Goal: Task Accomplishment & Management: Manage account settings

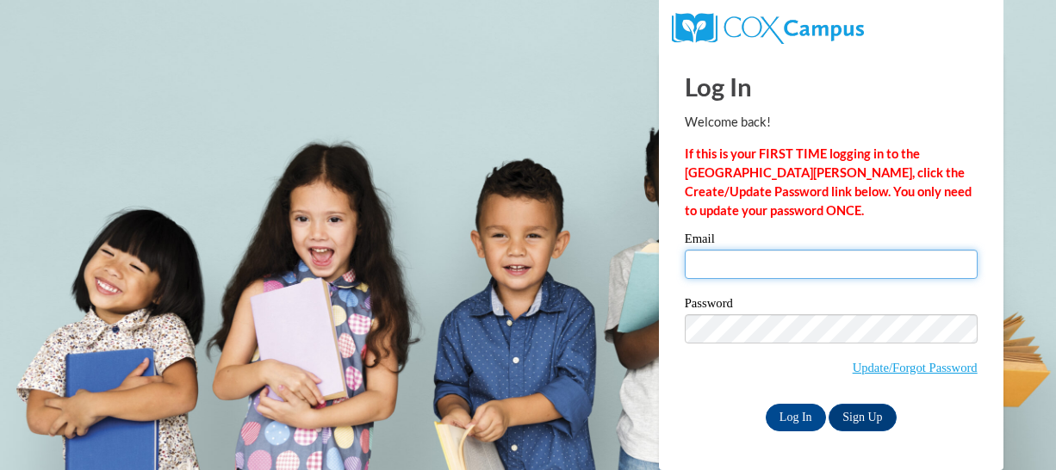
drag, startPoint x: 0, startPoint y: 0, endPoint x: 768, endPoint y: 267, distance: 813.3
click at [768, 267] on input "Email" at bounding box center [831, 264] width 293 height 29
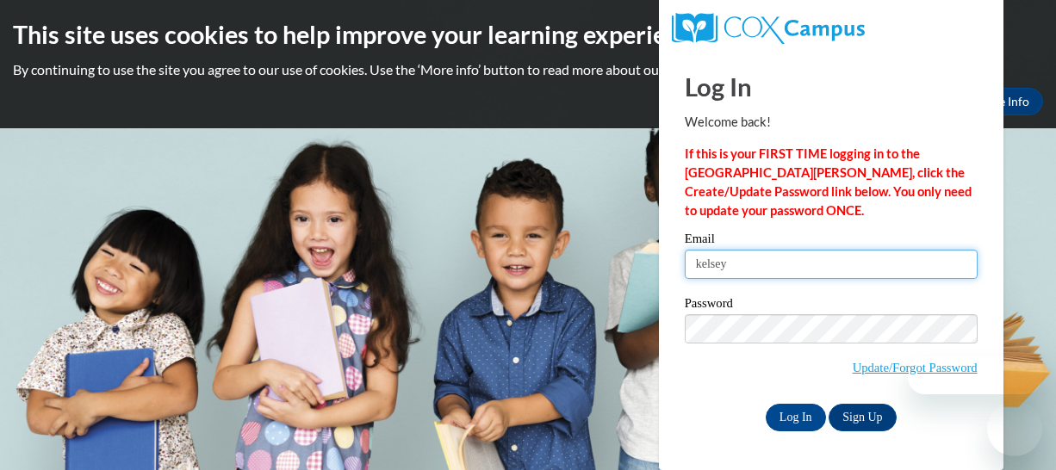
click at [768, 267] on input "kelsey" at bounding box center [831, 264] width 293 height 29
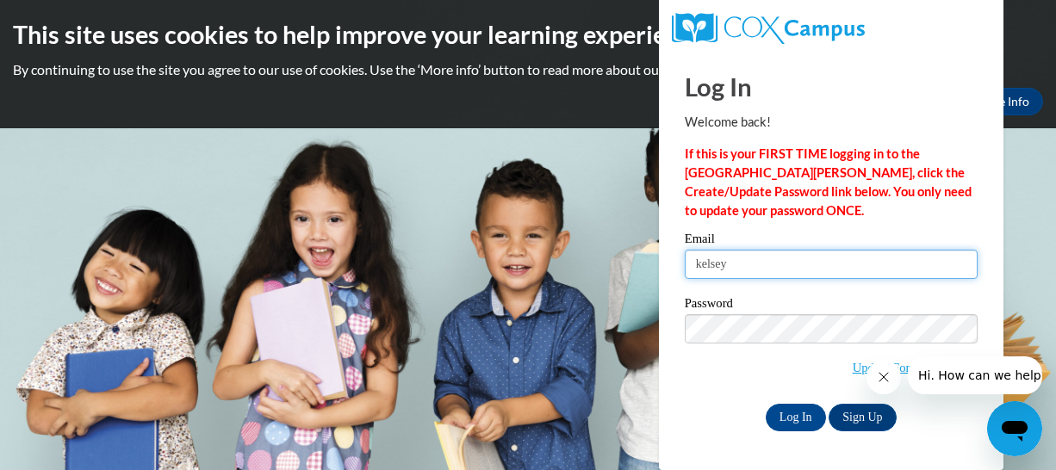
type input "[EMAIL_ADDRESS][DOMAIN_NAME]"
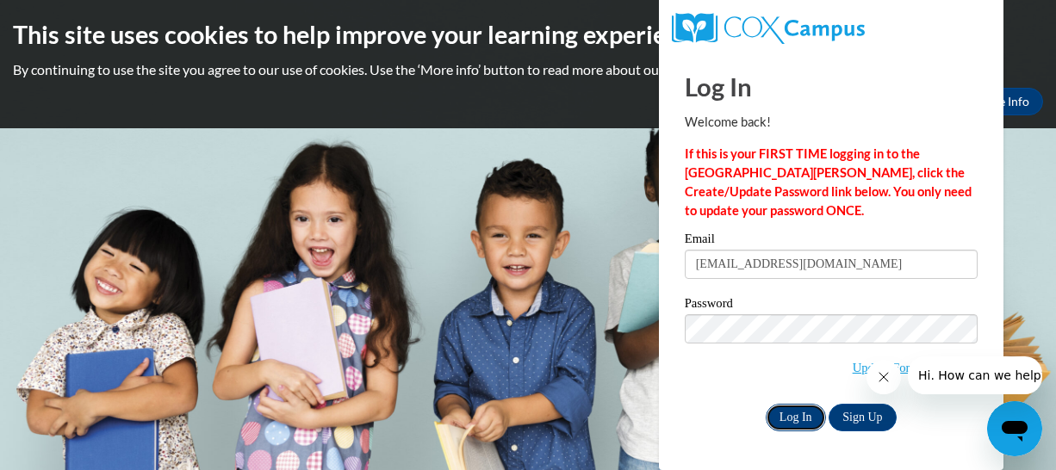
click at [795, 425] on input "Log In" at bounding box center [796, 418] width 60 height 28
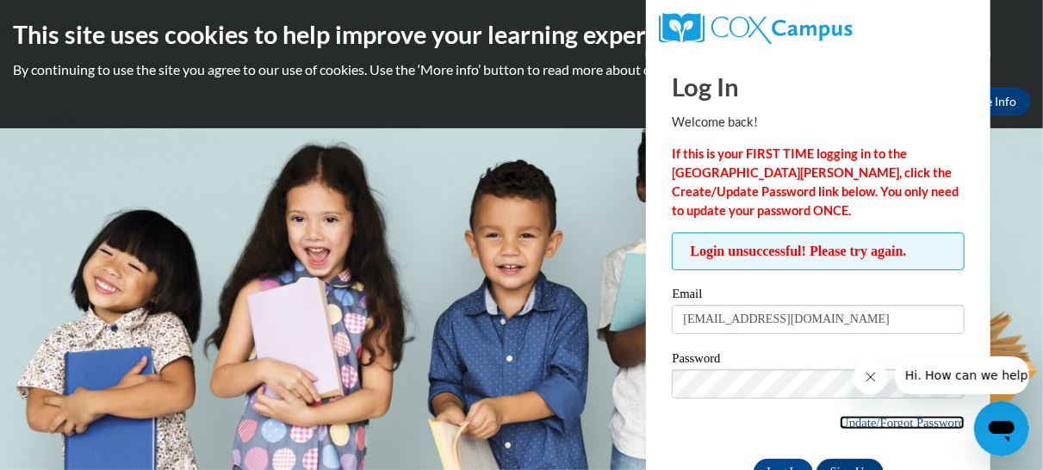
click at [871, 416] on link "Update/Forgot Password" at bounding box center [902, 423] width 125 height 14
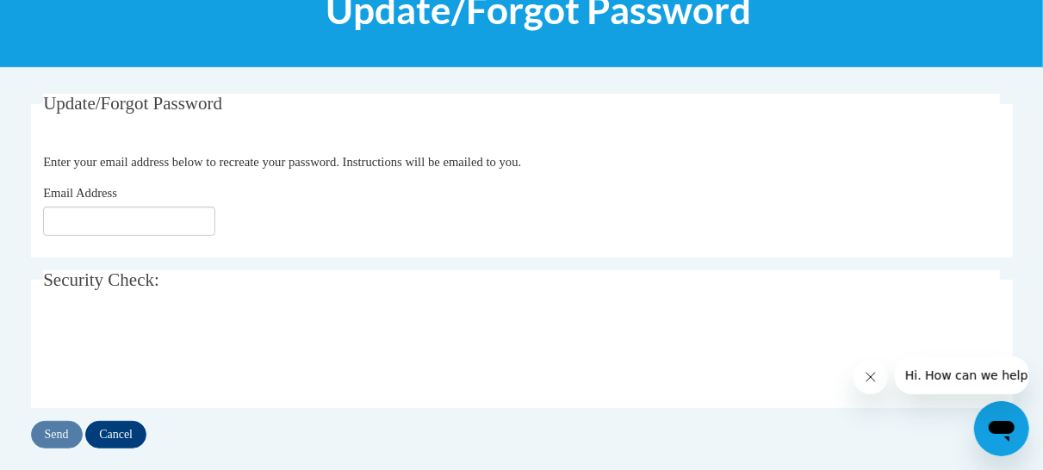
scroll to position [308, 0]
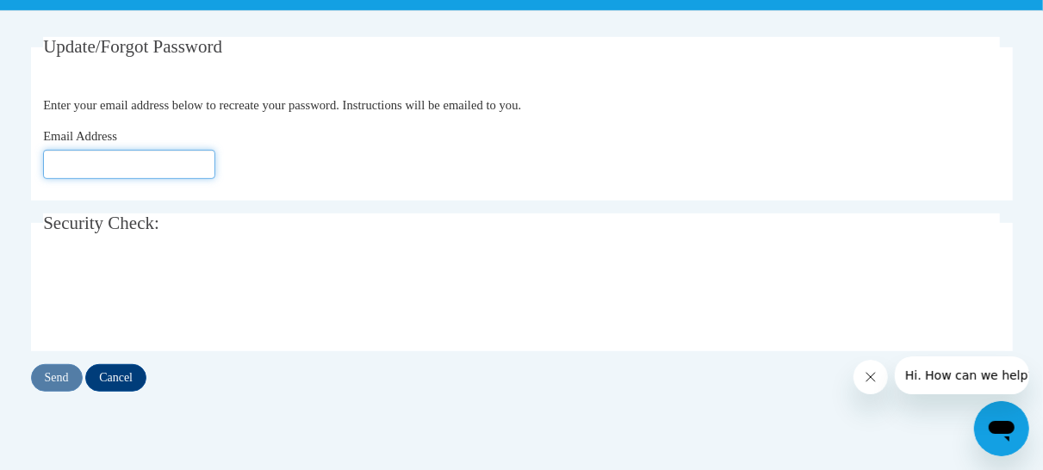
click at [159, 154] on input "Email Address" at bounding box center [129, 164] width 172 height 29
type input "[EMAIL_ADDRESS][DOMAIN_NAME]"
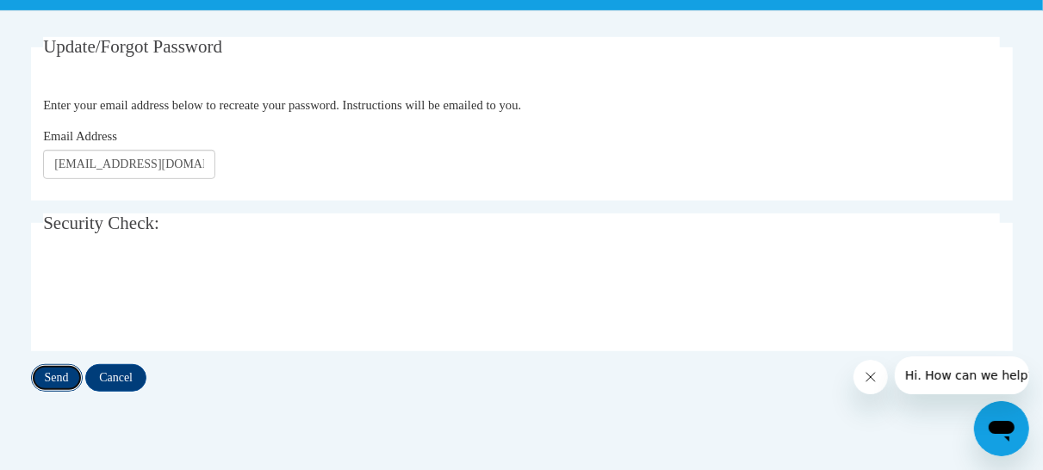
click at [67, 378] on input "Send" at bounding box center [57, 378] width 52 height 28
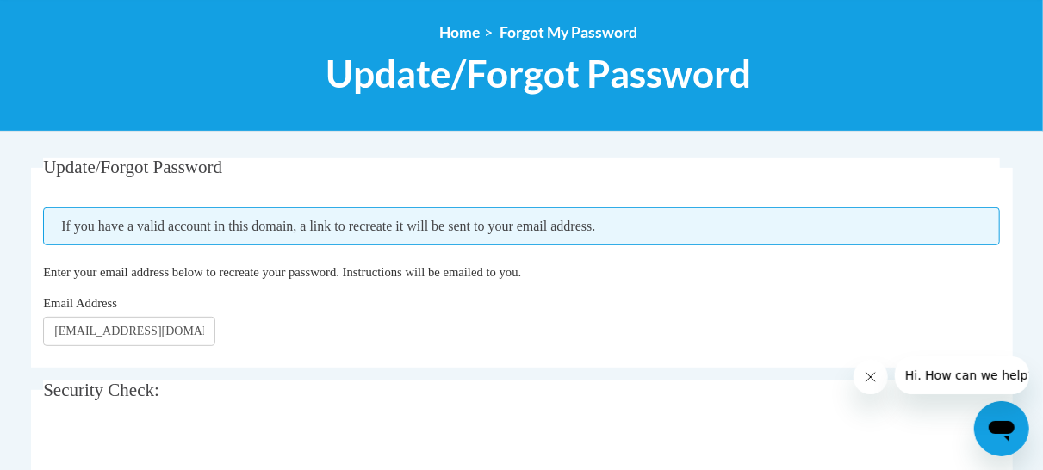
scroll to position [14, 0]
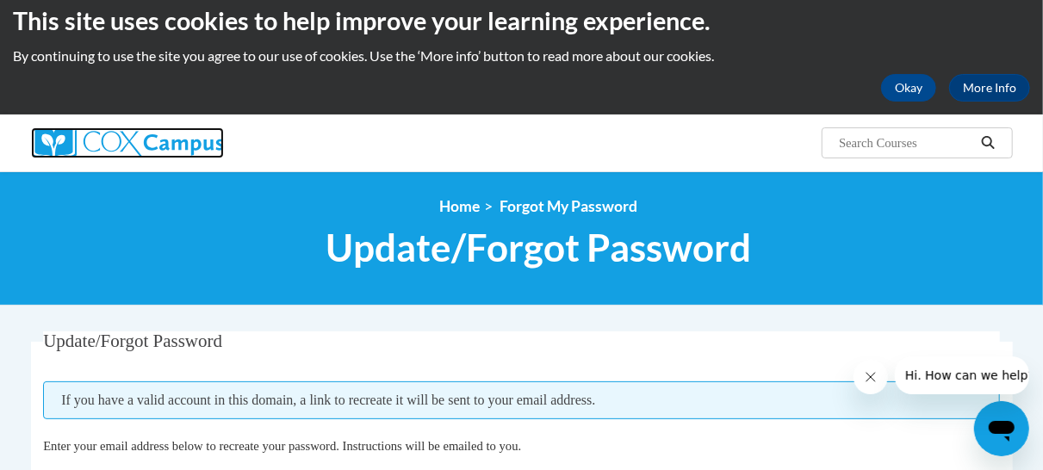
click at [155, 137] on img at bounding box center [127, 142] width 193 height 31
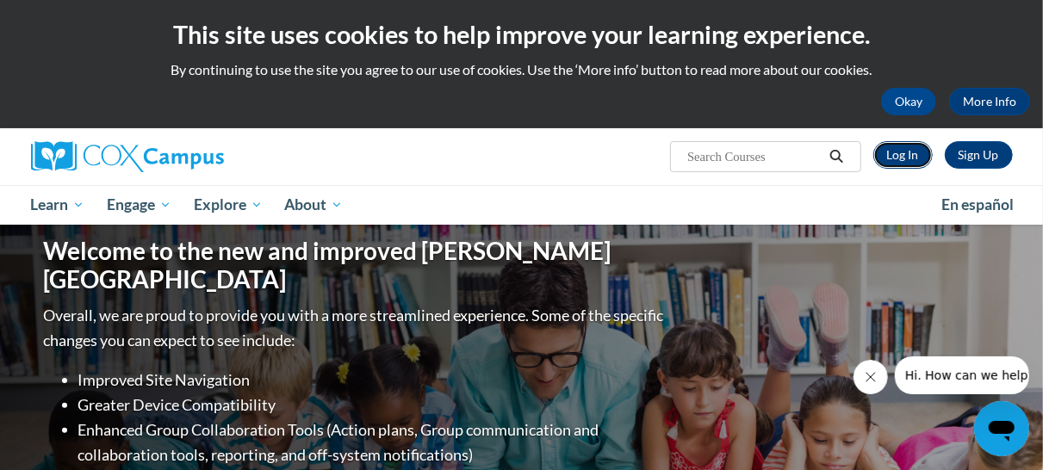
click at [907, 164] on link "Log In" at bounding box center [902, 155] width 59 height 28
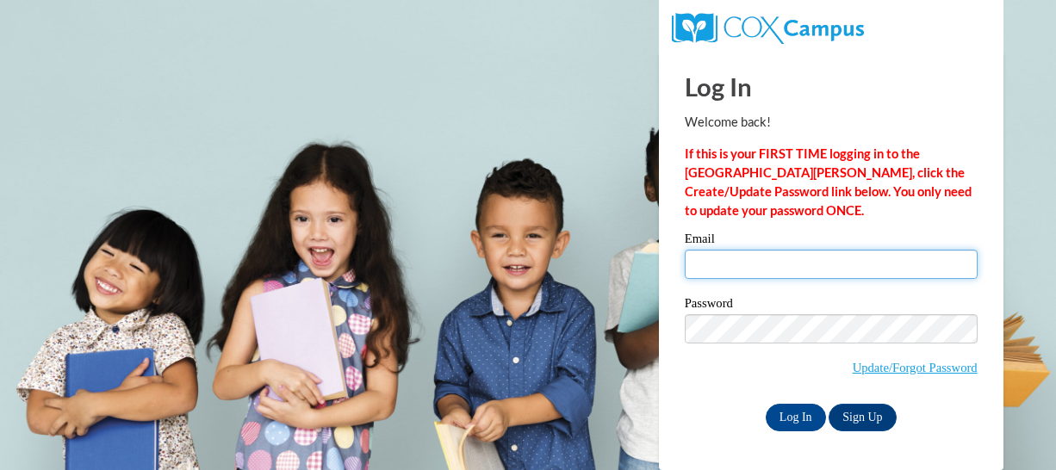
drag, startPoint x: 905, startPoint y: 166, endPoint x: 816, endPoint y: 270, distance: 137.4
click at [816, 270] on input "Email" at bounding box center [831, 264] width 293 height 29
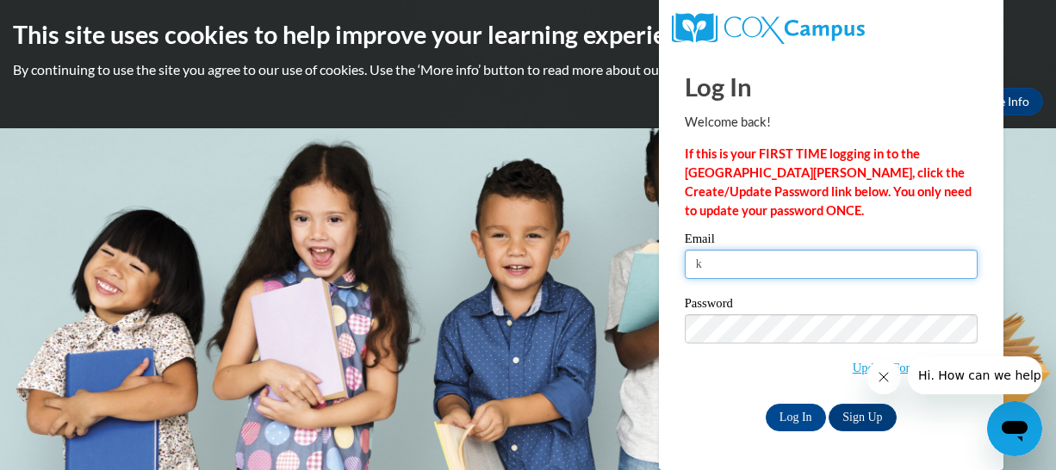
type input "[EMAIL_ADDRESS][DOMAIN_NAME]"
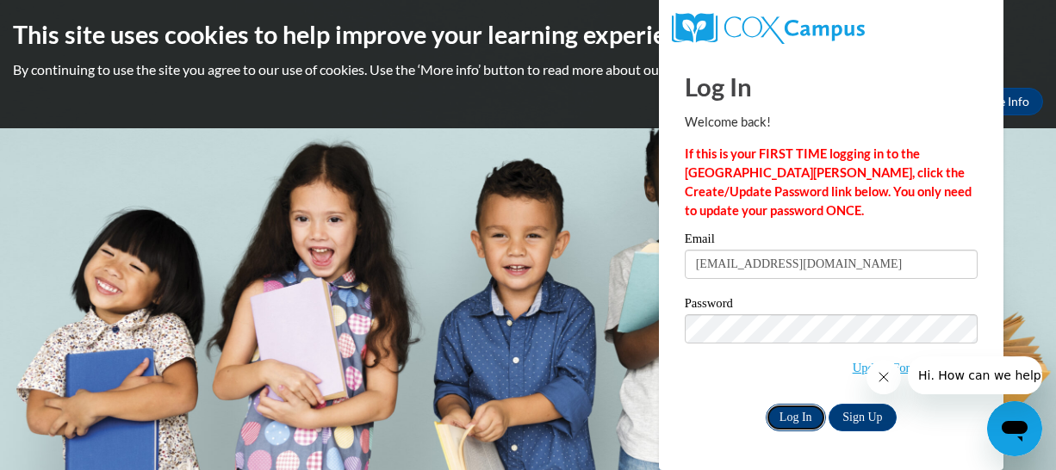
click at [798, 415] on input "Log In" at bounding box center [796, 418] width 60 height 28
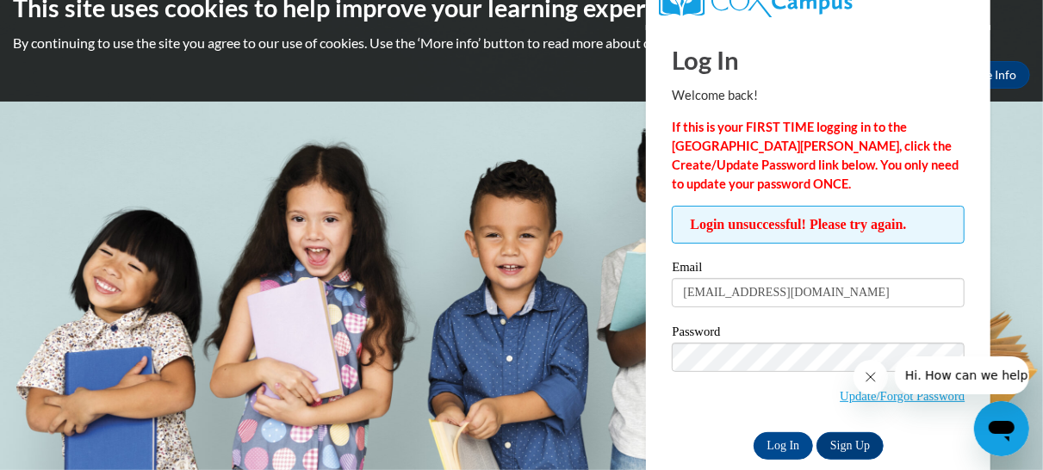
scroll to position [53, 0]
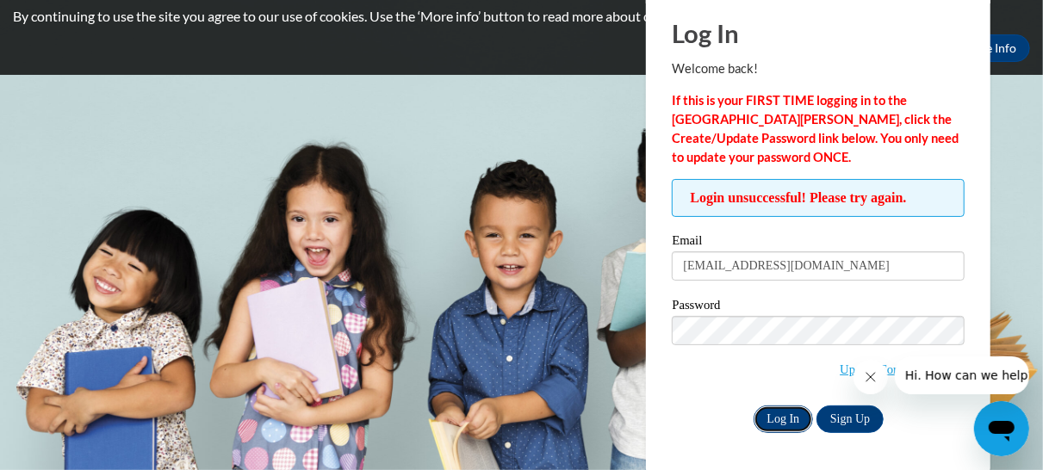
click at [804, 419] on input "Log In" at bounding box center [784, 420] width 60 height 28
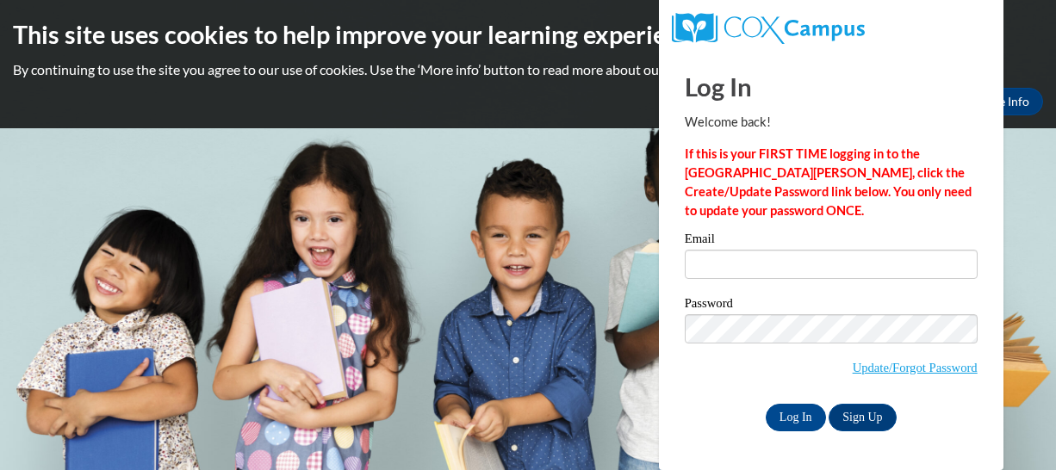
click at [841, 258] on input "Email" at bounding box center [831, 264] width 293 height 29
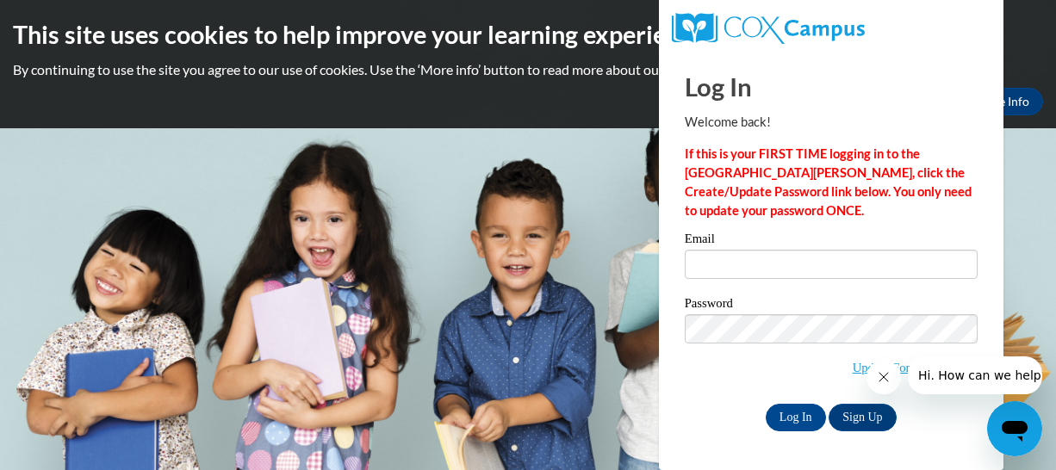
type input "[EMAIL_ADDRESS][DOMAIN_NAME]"
click at [794, 408] on input "Log In" at bounding box center [796, 418] width 60 height 28
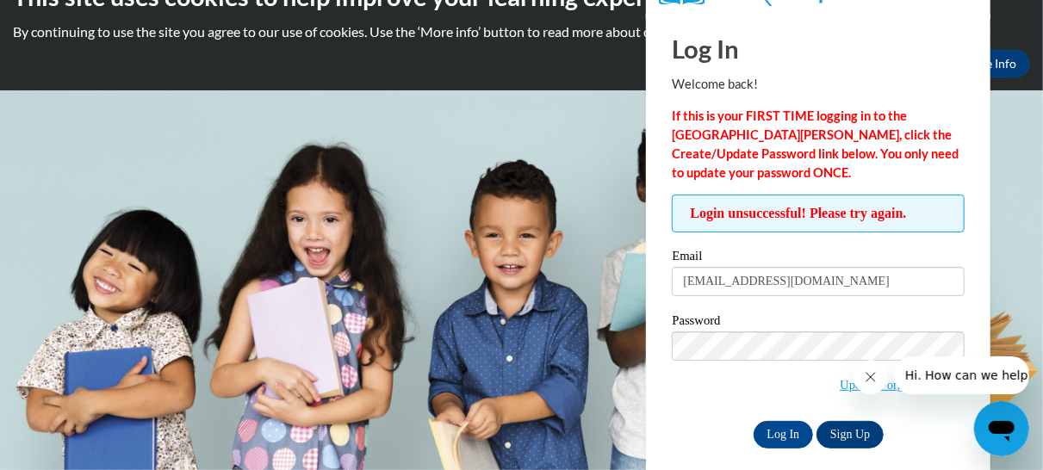
scroll to position [53, 0]
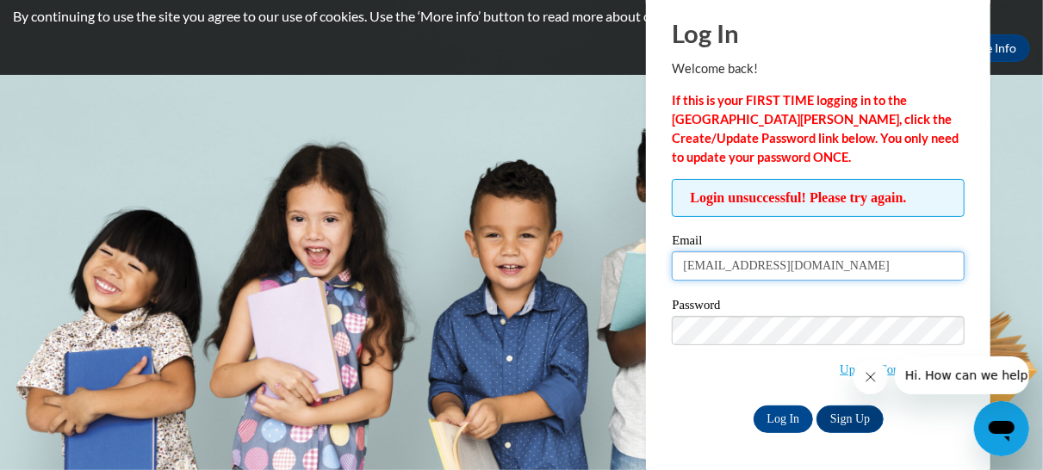
click at [835, 269] on input "[EMAIL_ADDRESS][DOMAIN_NAME]" at bounding box center [818, 265] width 293 height 29
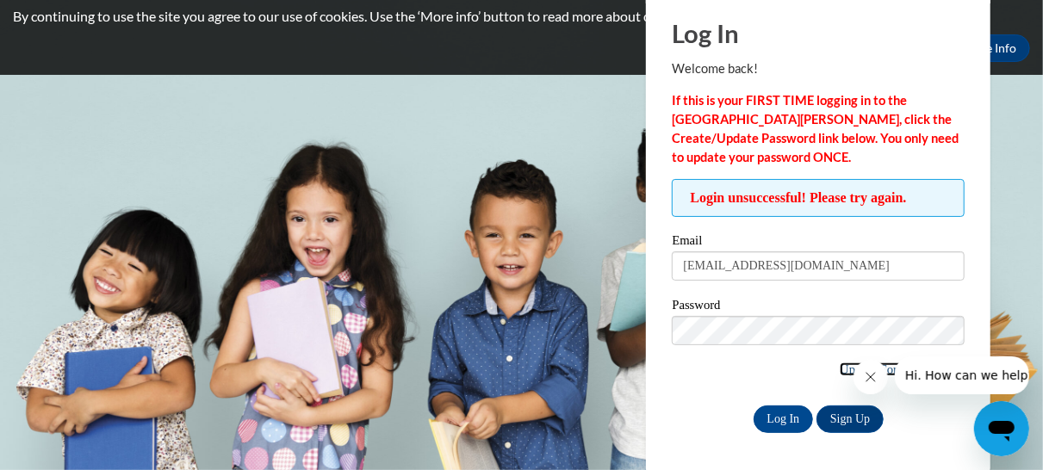
click at [840, 371] on link "Update/Forgot Password" at bounding box center [902, 370] width 125 height 14
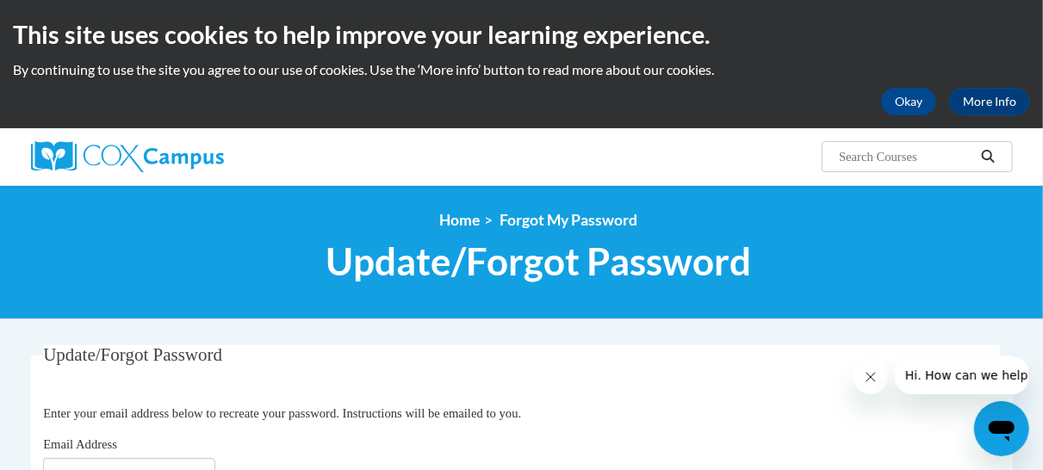
scroll to position [204, 0]
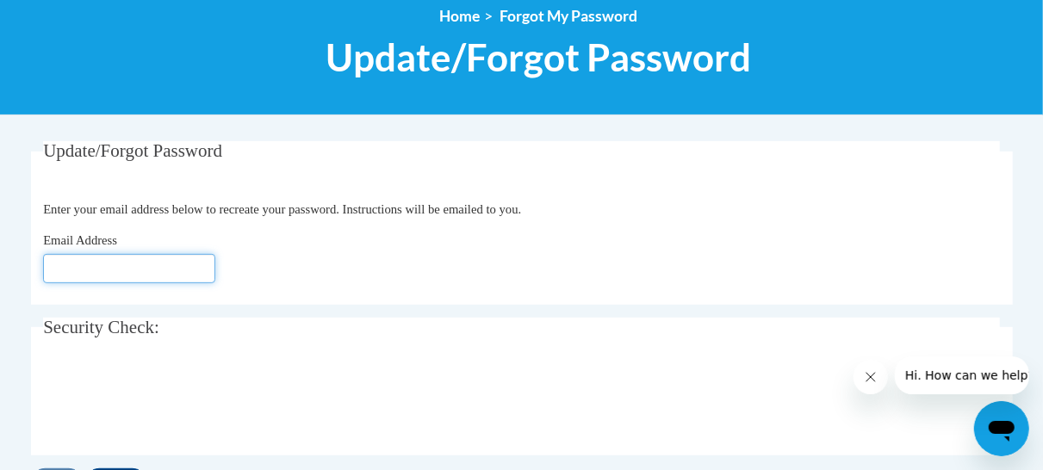
click at [158, 272] on input "Email Address" at bounding box center [129, 268] width 172 height 29
type input "[EMAIL_ADDRESS][DOMAIN_NAME]"
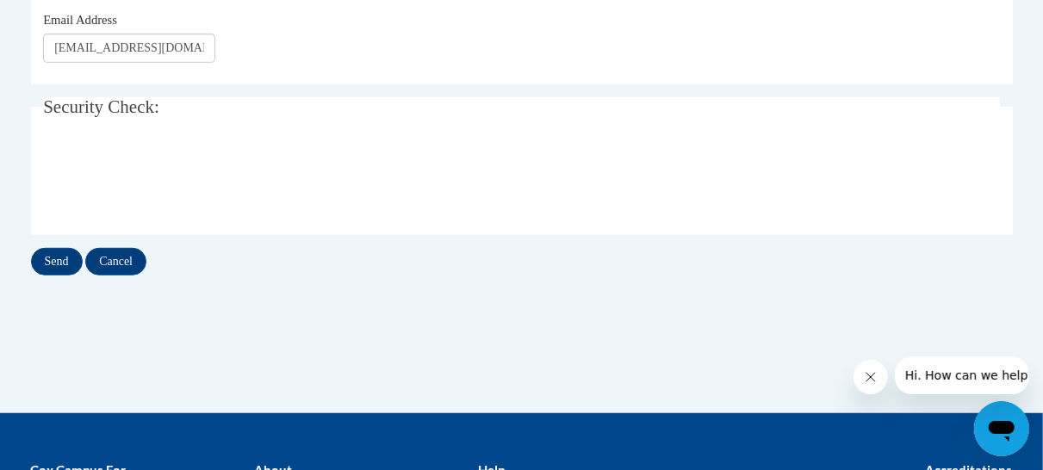
scroll to position [427, 0]
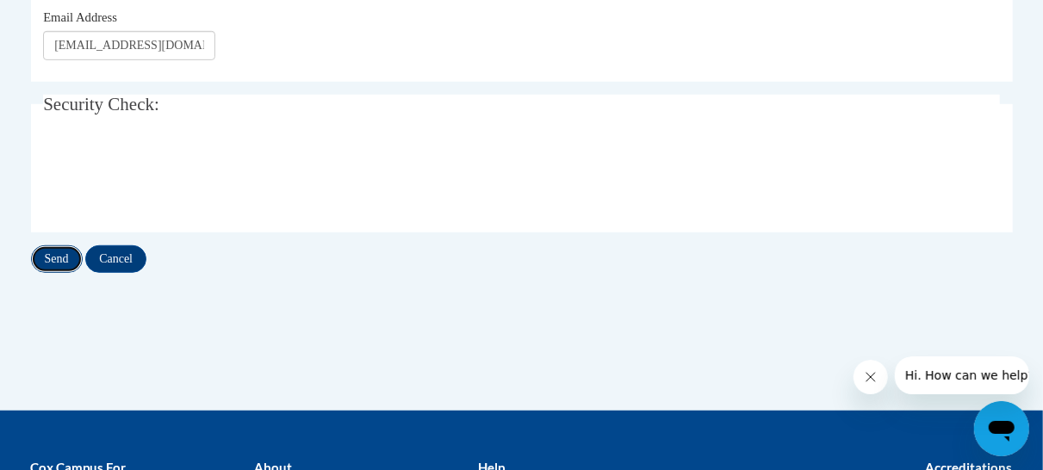
click at [60, 246] on input "Send" at bounding box center [57, 259] width 52 height 28
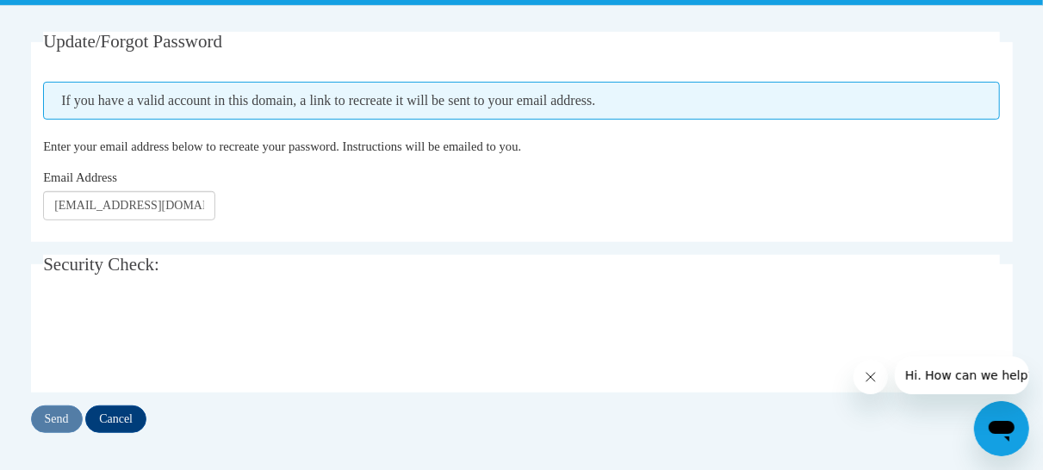
scroll to position [317, 0]
